Goal: Information Seeking & Learning: Learn about a topic

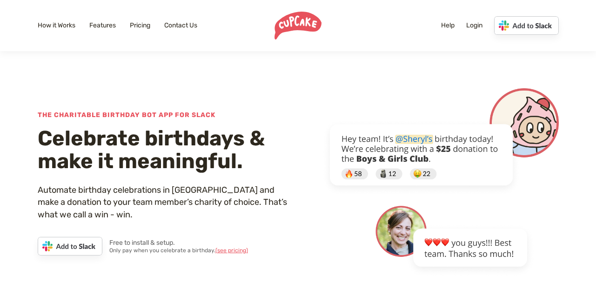
click at [60, 25] on link "How it Works" at bounding box center [57, 25] width 38 height 9
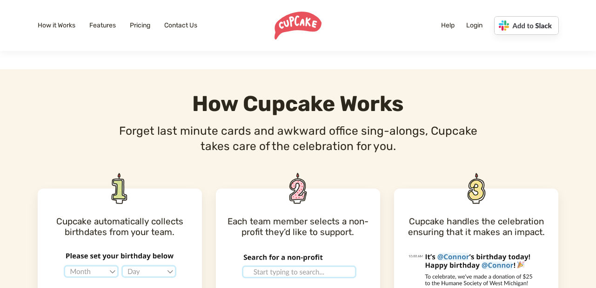
scroll to position [278, 0]
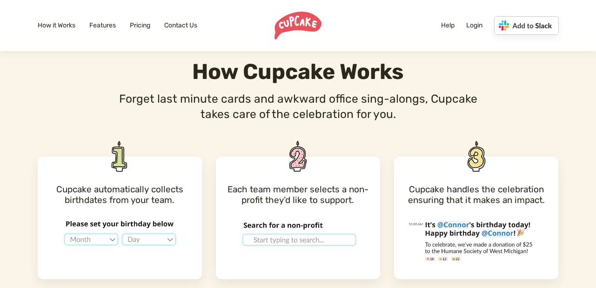
click at [176, 114] on p "Forget last minute cards and awkward office sing-alongs, Cupcake takes care of …" at bounding box center [298, 106] width 372 height 31
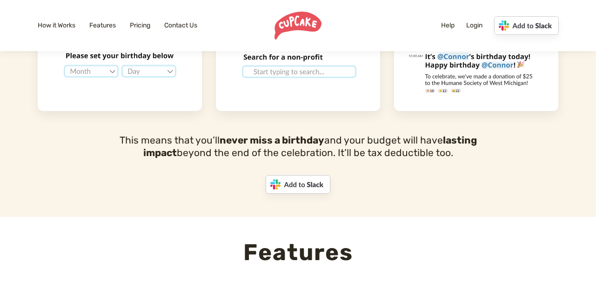
scroll to position [0, 0]
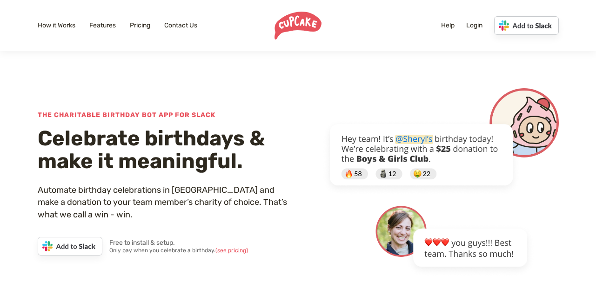
click at [101, 20] on div "How it Works Features Pricing Contact Us Help Login Add to Slack" at bounding box center [298, 26] width 535 height 28
click at [97, 23] on link "Features" at bounding box center [102, 25] width 27 height 9
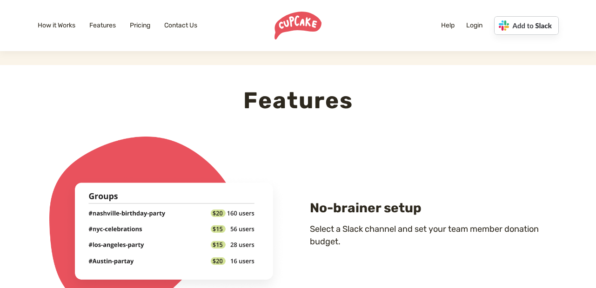
scroll to position [626, 0]
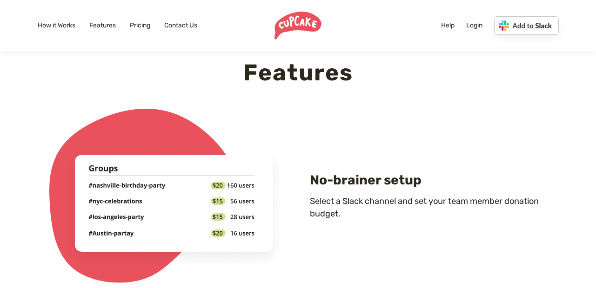
click at [321, 125] on div "No-brainer setup Select a Slack channel and set your team member donation budge…" at bounding box center [298, 196] width 521 height 175
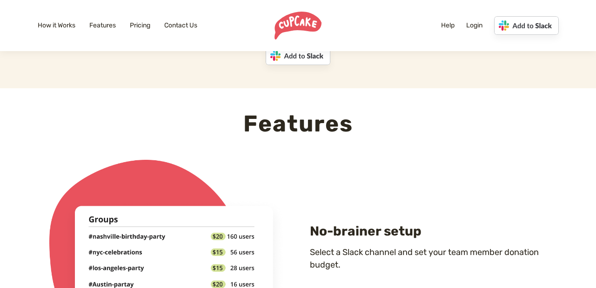
scroll to position [0, 0]
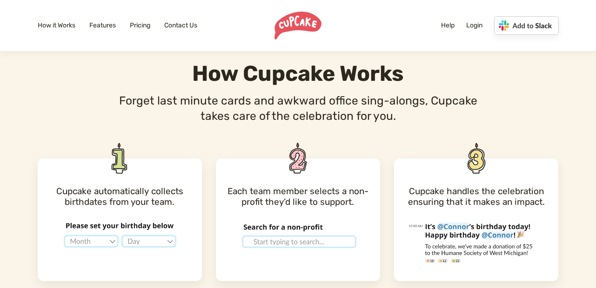
scroll to position [278, 0]
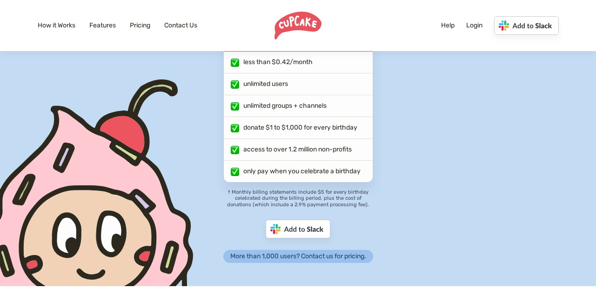
scroll to position [1594, 0]
